Goal: Information Seeking & Learning: Learn about a topic

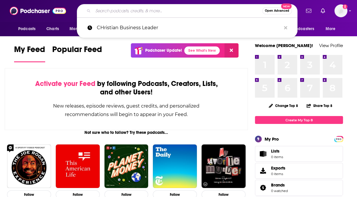
click at [138, 13] on input "Search podcasts, credits, & more..." at bounding box center [177, 10] width 169 height 9
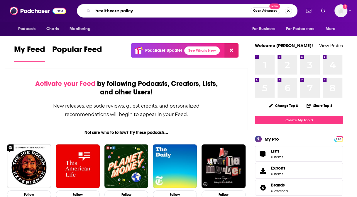
type input "healthcare policy"
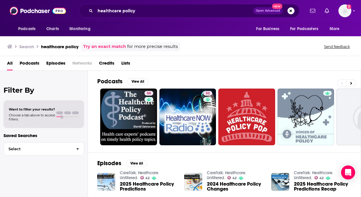
click at [304, 74] on div "Podcasts View All 56 52 0 + 433" at bounding box center [229, 112] width 264 height 82
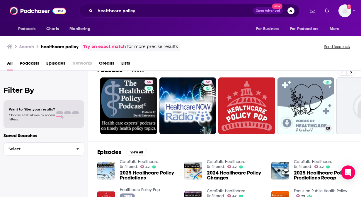
scroll to position [6, 0]
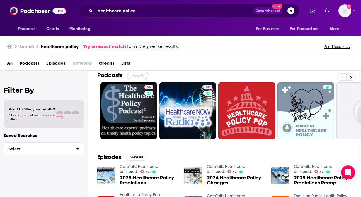
click at [139, 76] on button "View All" at bounding box center [137, 75] width 21 height 7
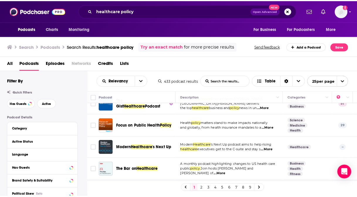
scroll to position [513, 0]
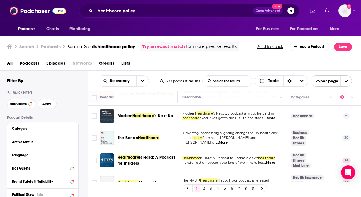
click at [272, 121] on span "...More" at bounding box center [270, 118] width 12 height 5
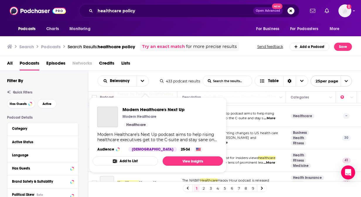
click at [128, 122] on div "Podcasts Charts Monitoring healthcare policy Open Advanced New For Business For…" at bounding box center [180, 98] width 361 height 197
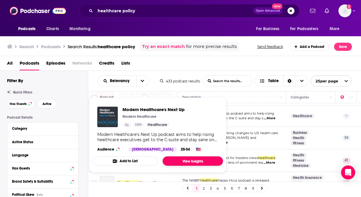
click at [183, 163] on link "View Insights" at bounding box center [193, 161] width 60 height 9
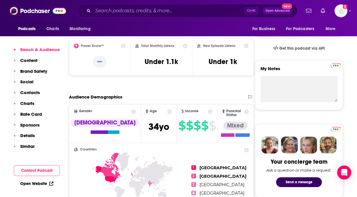
scroll to position [187, 0]
